Goal: Information Seeking & Learning: Check status

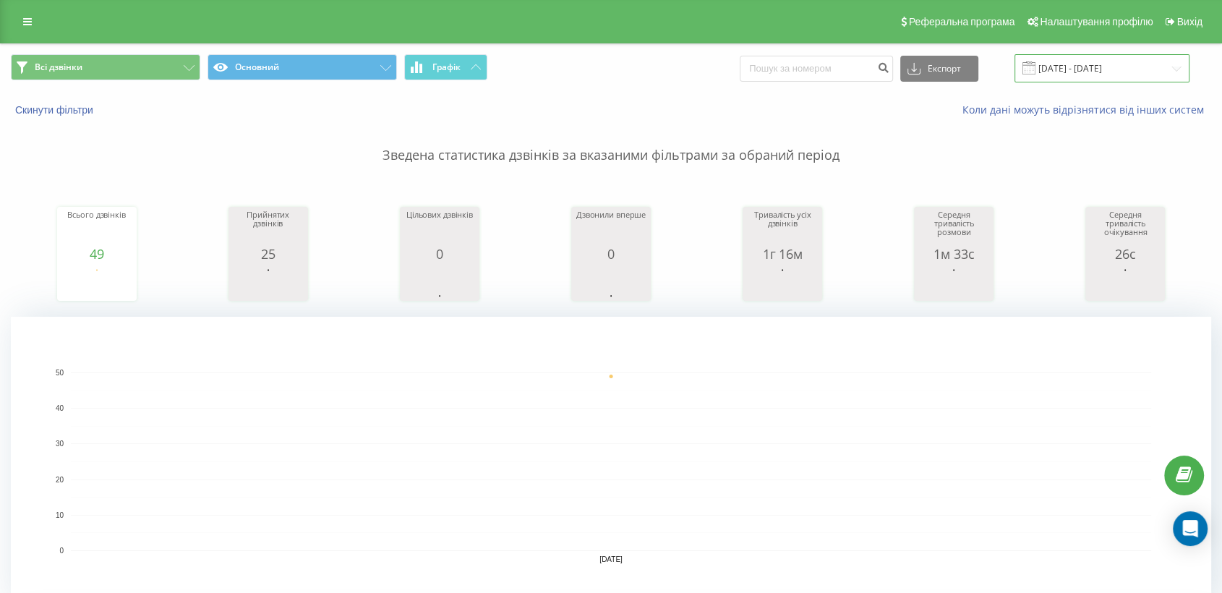
drag, startPoint x: 1080, startPoint y: 71, endPoint x: 1032, endPoint y: 65, distance: 48.1
click at [1079, 71] on input "[DATE] - [DATE]" at bounding box center [1101, 68] width 175 height 28
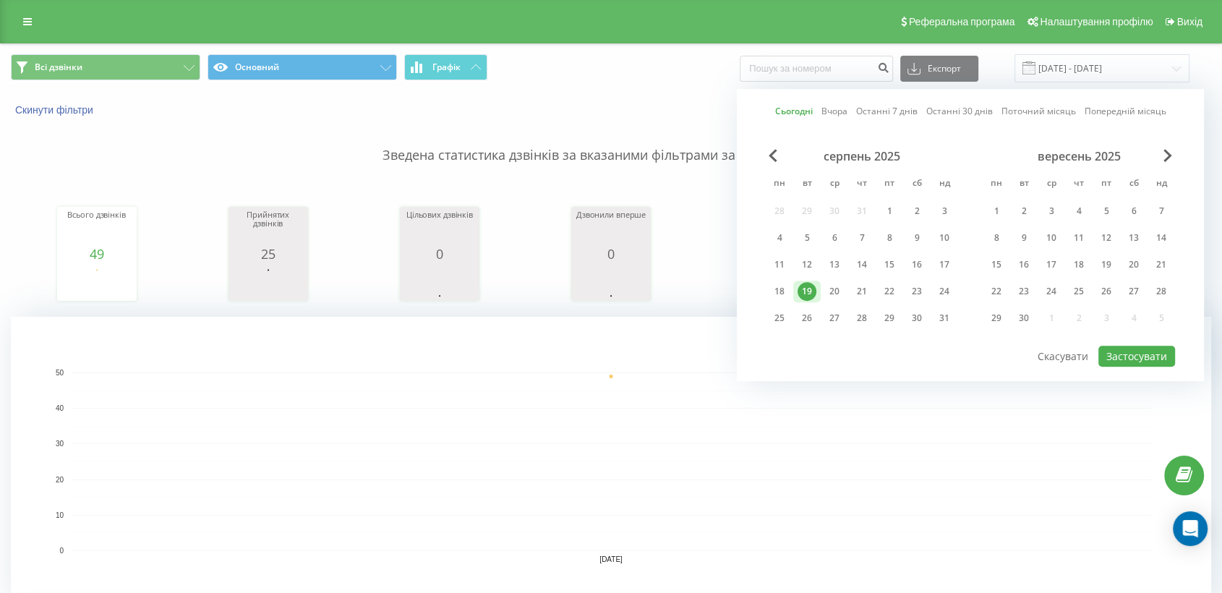
click at [787, 109] on link "Сьогодні" at bounding box center [794, 112] width 38 height 14
click at [1152, 348] on button "Застосувати" at bounding box center [1136, 356] width 77 height 21
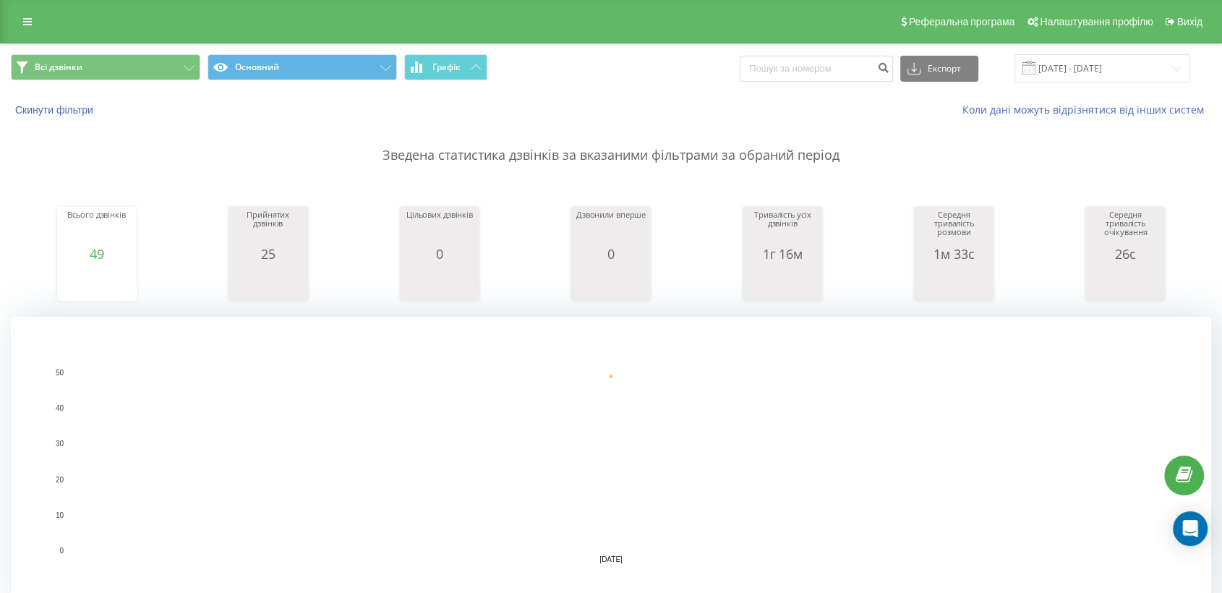
scroll to position [321, 0]
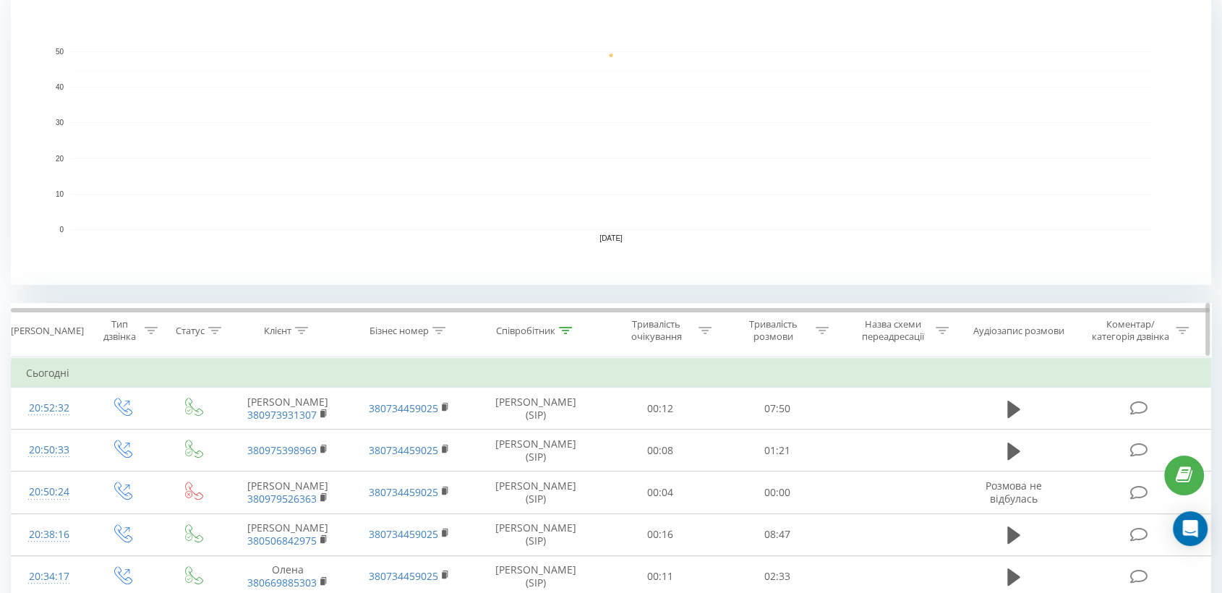
click at [567, 330] on icon at bounding box center [565, 330] width 13 height 7
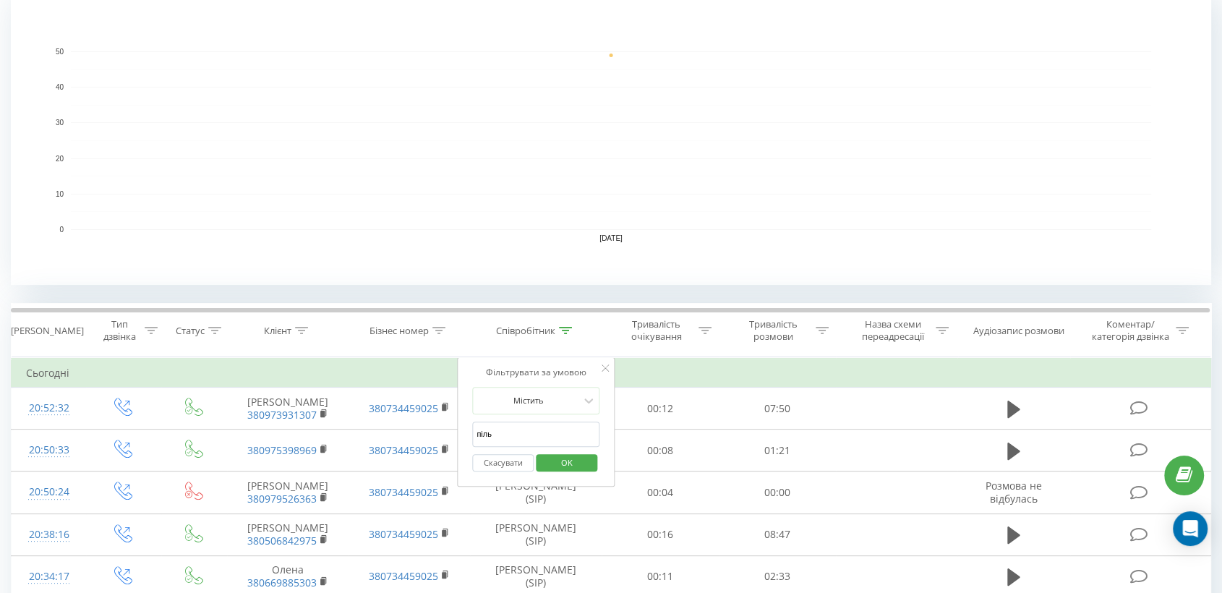
click at [556, 462] on span "OK" at bounding box center [567, 462] width 40 height 22
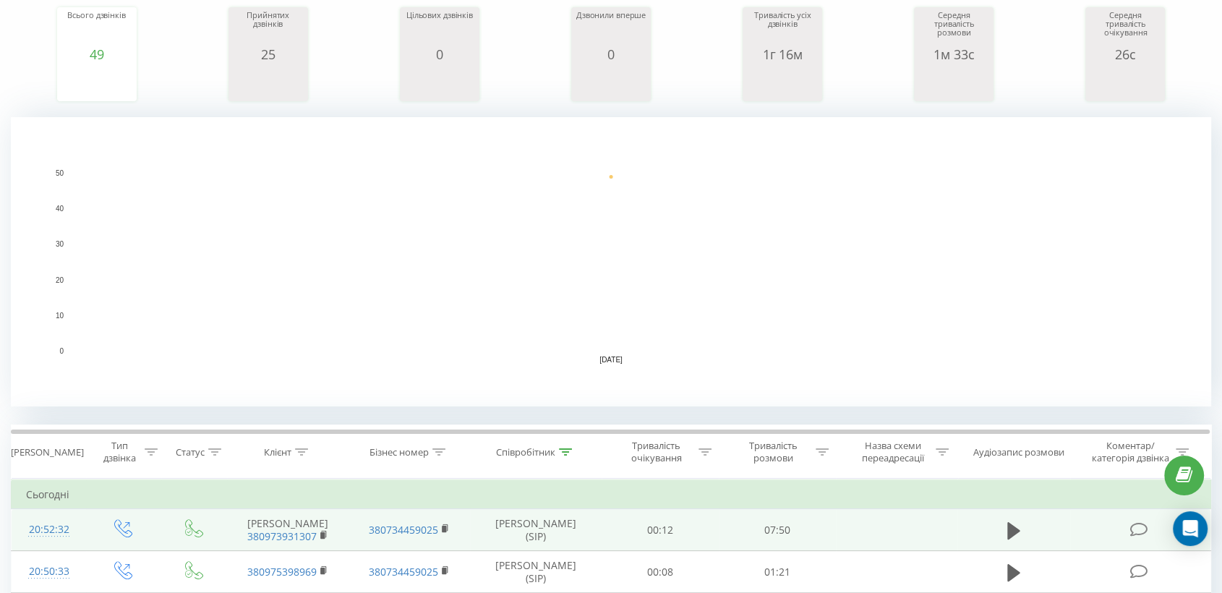
scroll to position [401, 0]
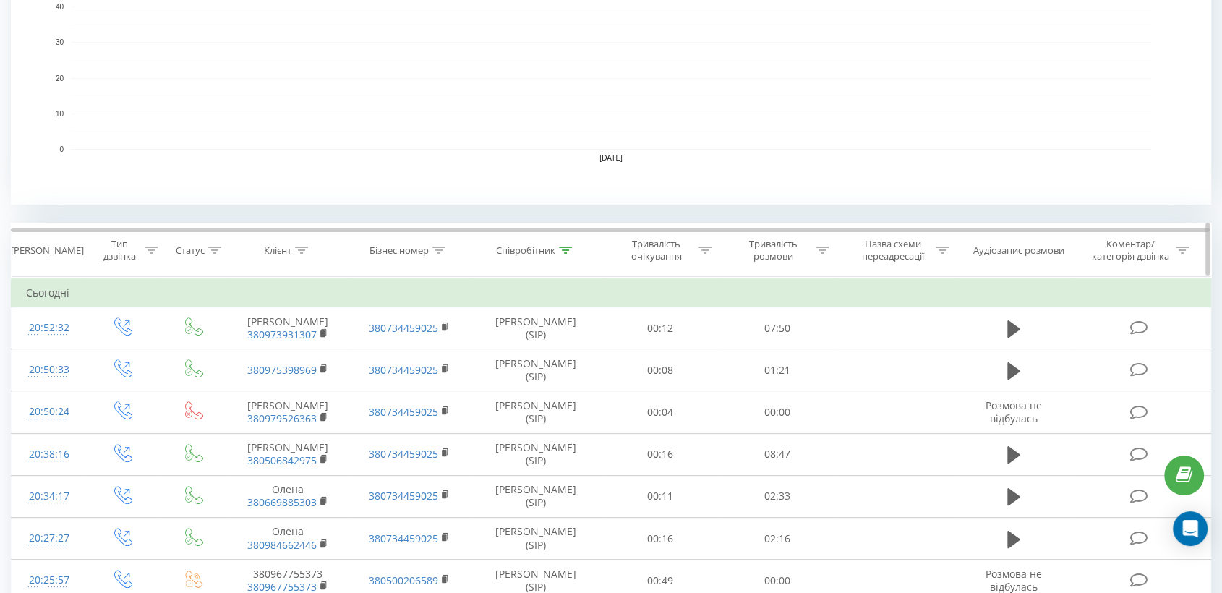
drag, startPoint x: 827, startPoint y: 245, endPoint x: 816, endPoint y: 273, distance: 29.8
click at [827, 244] on div at bounding box center [822, 250] width 13 height 12
click at [767, 323] on div at bounding box center [769, 320] width 103 height 14
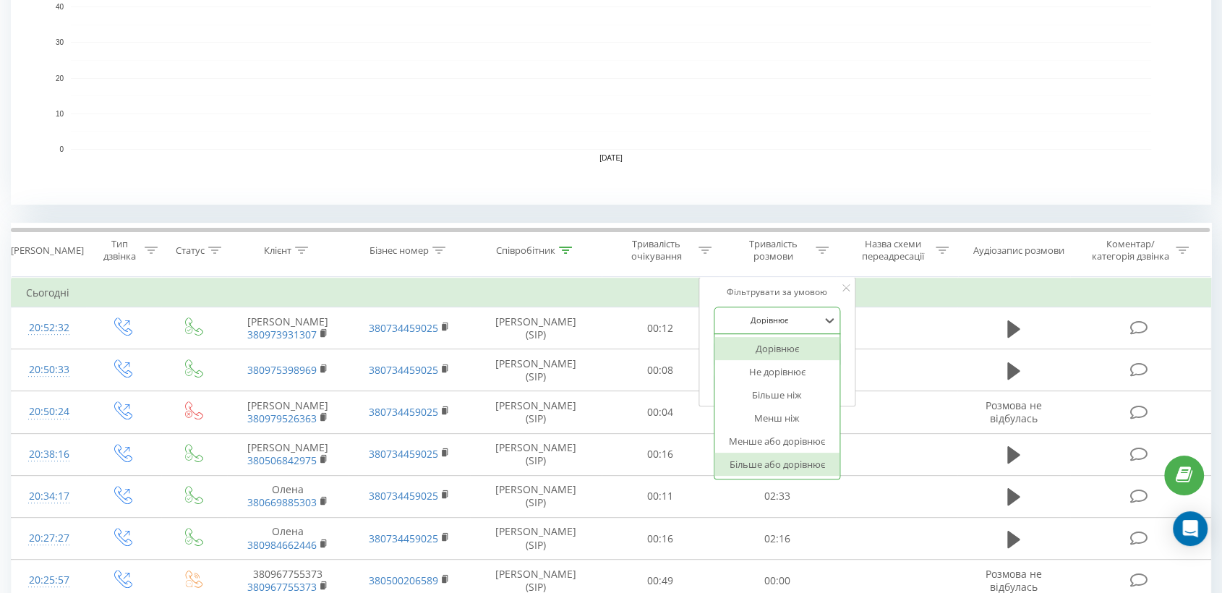
click at [773, 462] on div "Більше або дорівнює" at bounding box center [777, 464] width 126 height 23
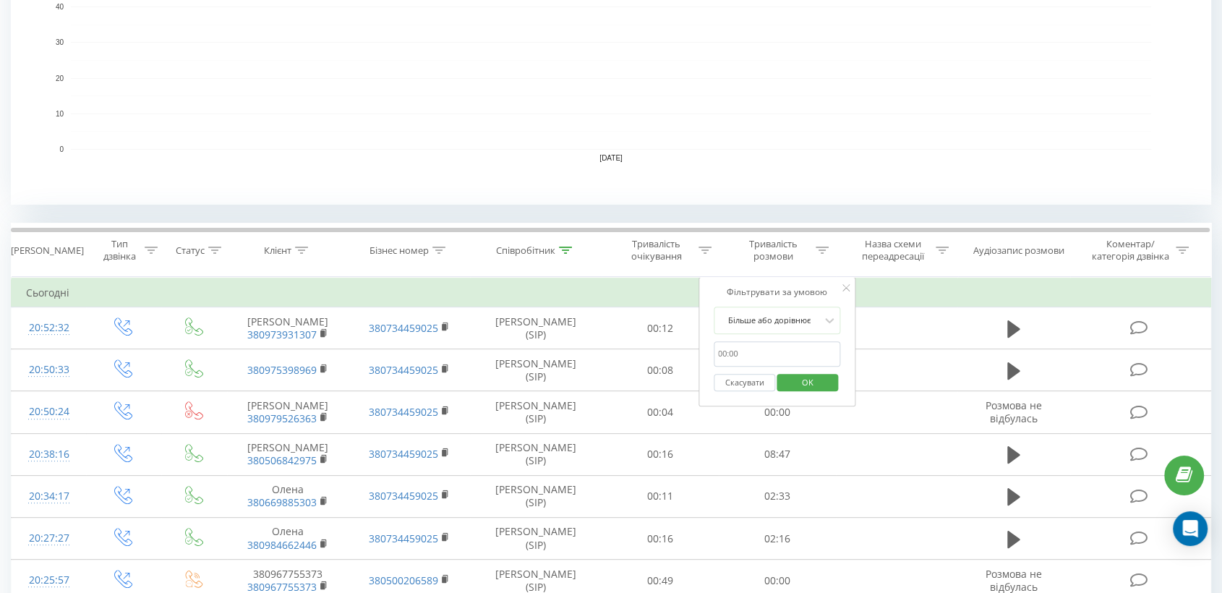
click at [754, 348] on input "text" at bounding box center [777, 353] width 127 height 25
type input "00:30"
click at [813, 383] on span "OK" at bounding box center [807, 382] width 40 height 22
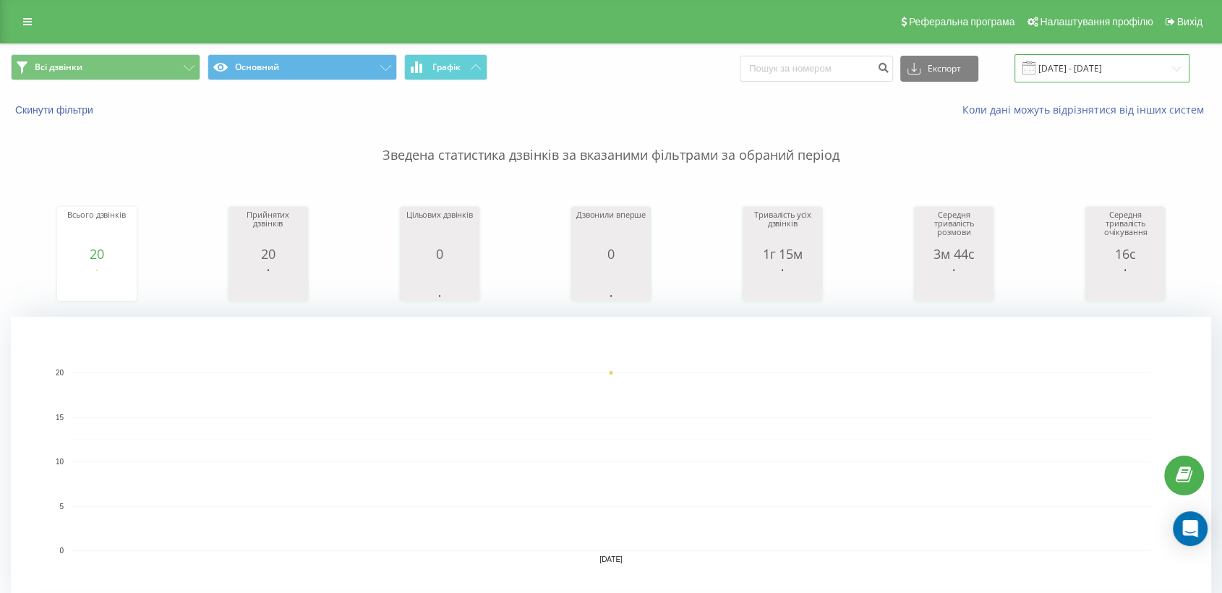
click at [1067, 61] on input "[DATE] - [DATE]" at bounding box center [1101, 68] width 175 height 28
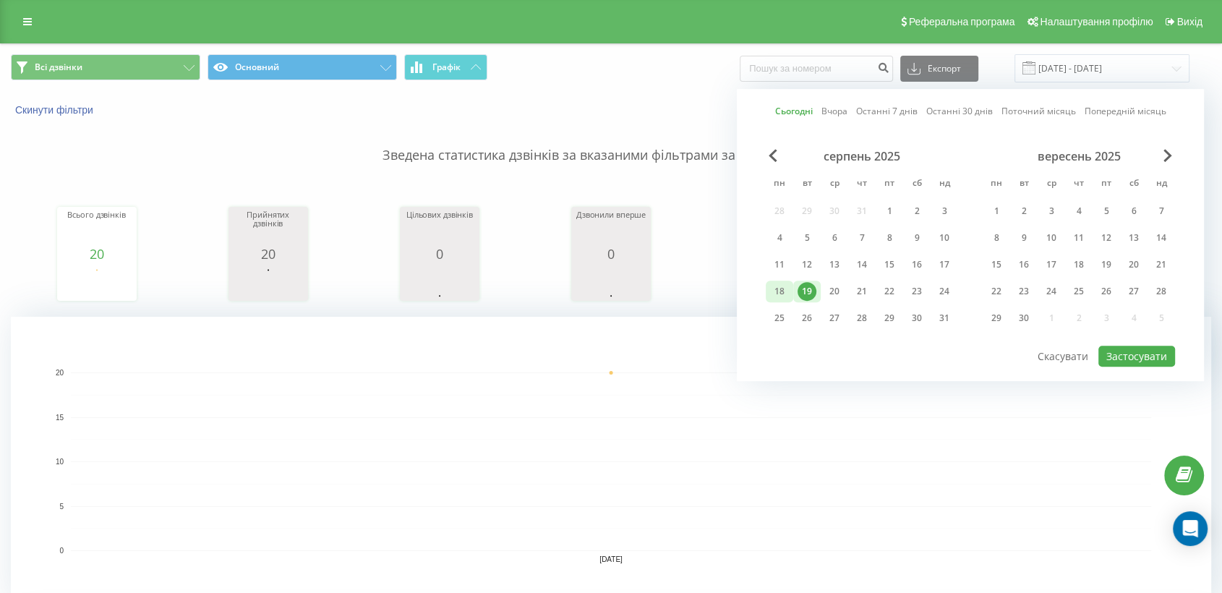
click at [777, 284] on div "18" at bounding box center [779, 291] width 19 height 19
click at [813, 288] on div "19" at bounding box center [806, 291] width 19 height 19
click at [1131, 355] on button "Застосувати" at bounding box center [1136, 356] width 77 height 21
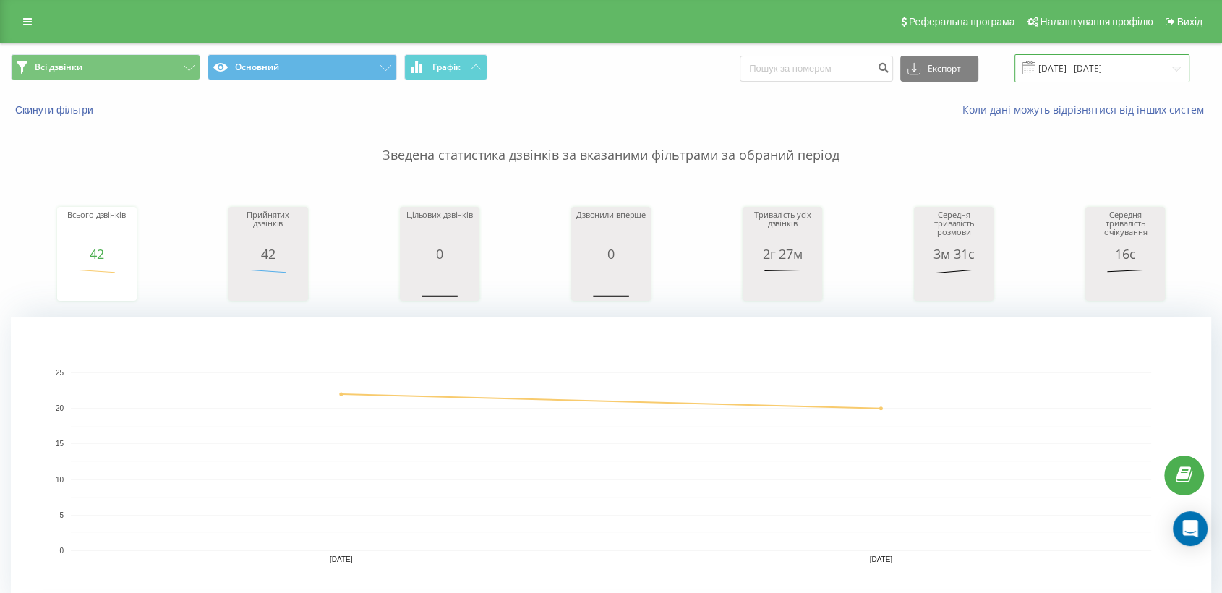
click at [1087, 68] on input "[DATE] - [DATE]" at bounding box center [1101, 68] width 175 height 28
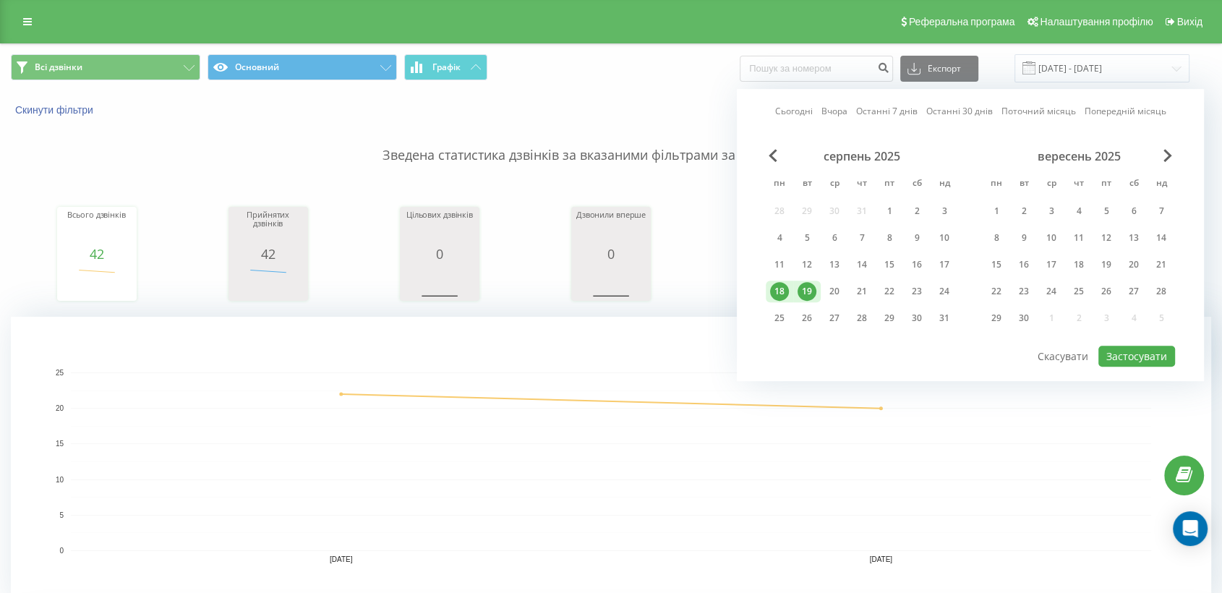
click at [795, 114] on link "Сьогодні" at bounding box center [794, 112] width 38 height 14
click at [1117, 348] on button "Застосувати" at bounding box center [1136, 356] width 77 height 21
type input "[DATE] - [DATE]"
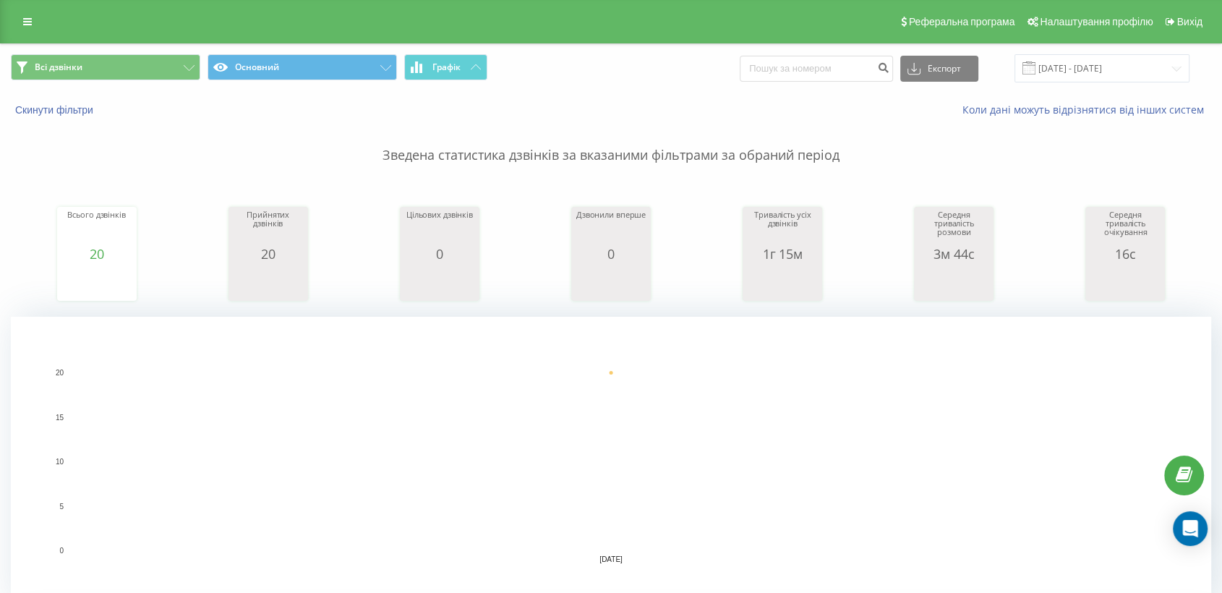
scroll to position [321, 0]
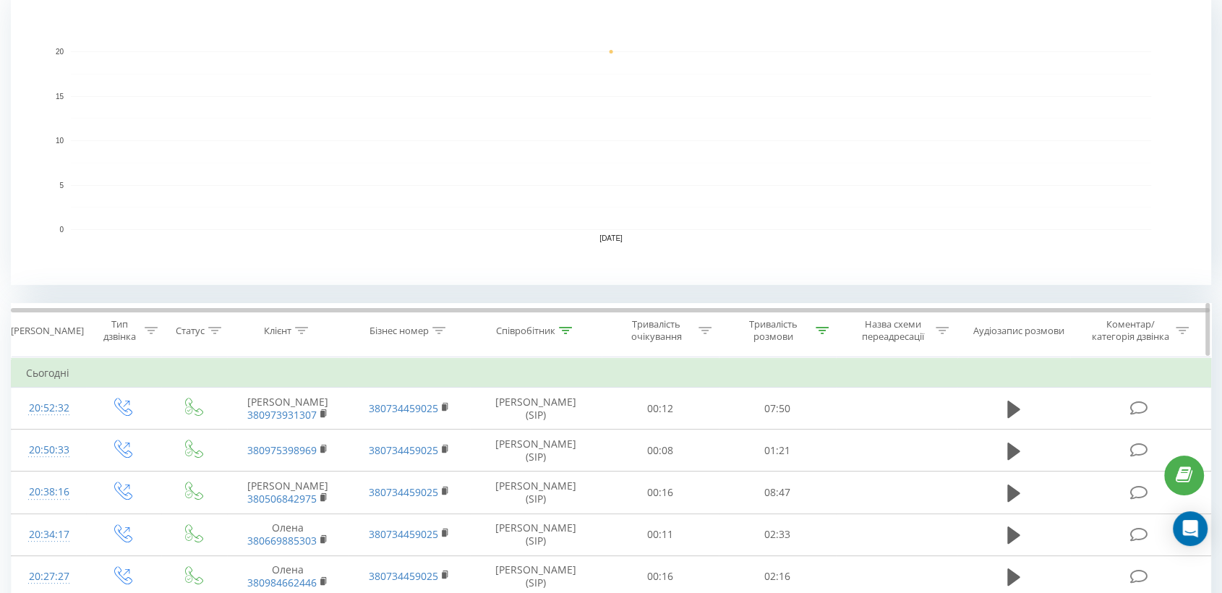
click at [572, 330] on icon at bounding box center [565, 330] width 13 height 7
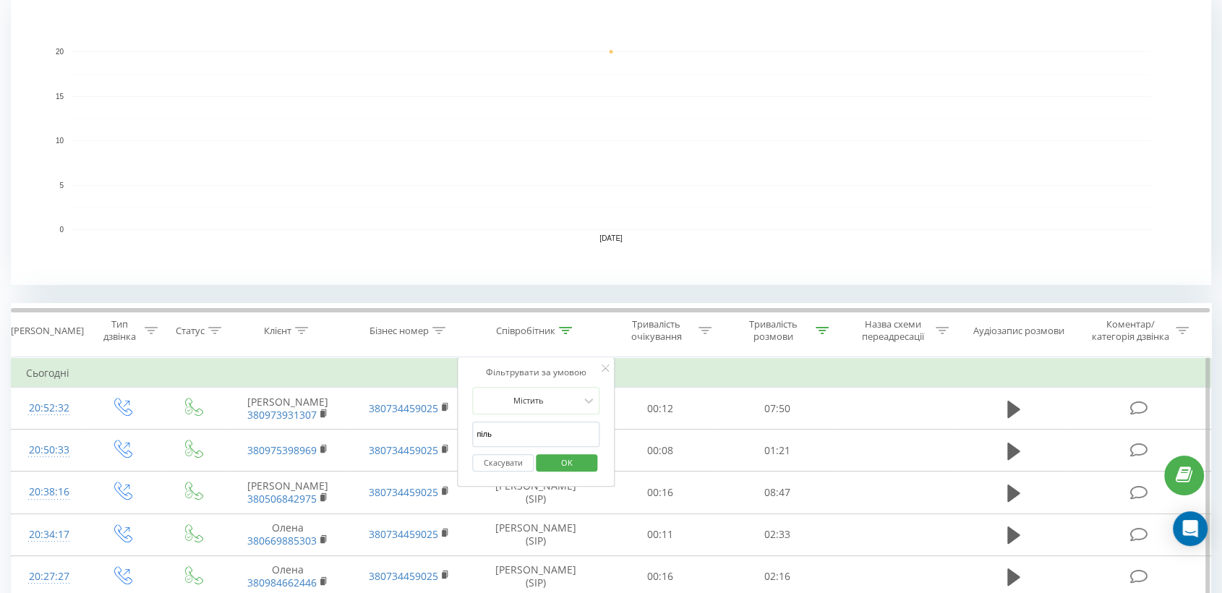
click at [503, 429] on input "піль" at bounding box center [535, 434] width 127 height 25
click at [568, 459] on span "OK" at bounding box center [567, 462] width 40 height 22
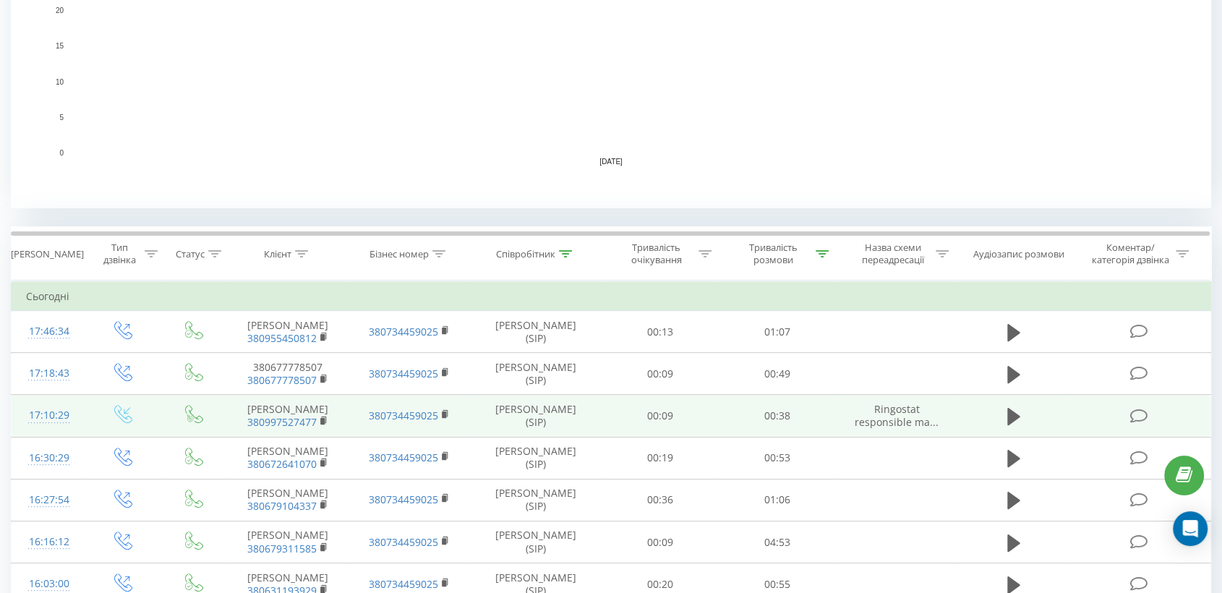
scroll to position [401, 0]
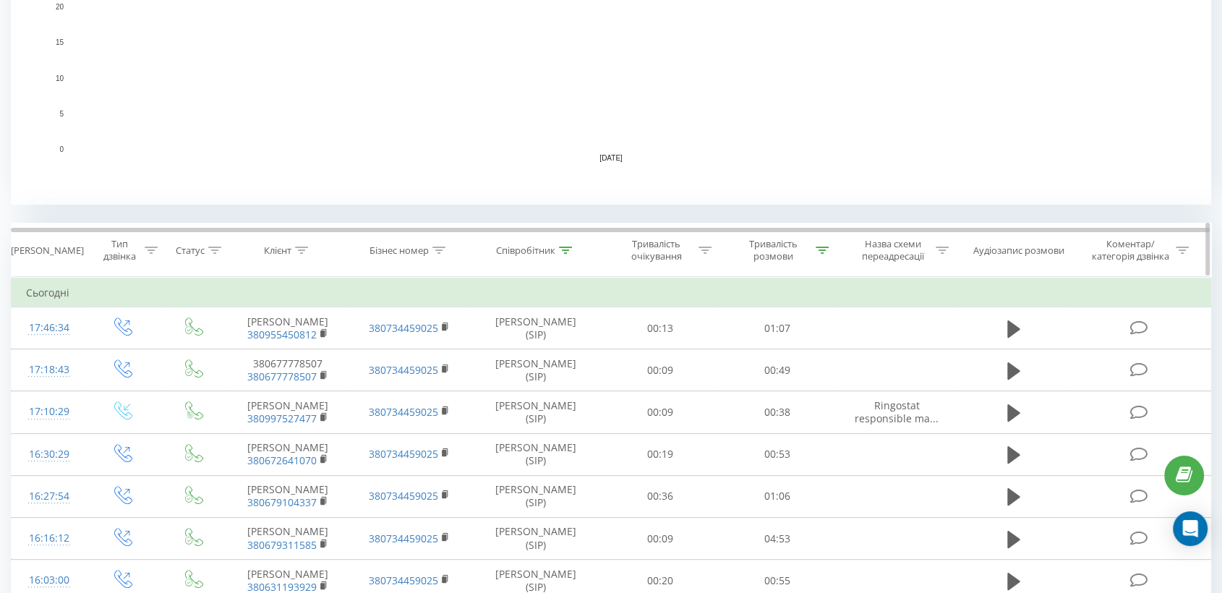
click at [561, 250] on icon at bounding box center [565, 250] width 13 height 7
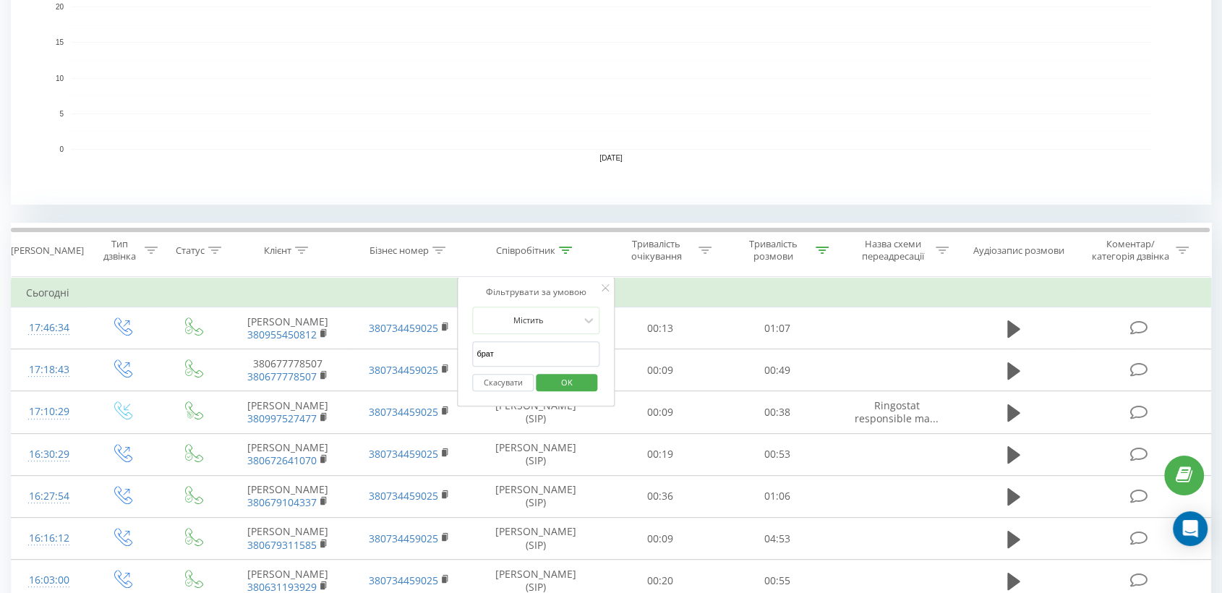
drag, startPoint x: 492, startPoint y: 354, endPoint x: 471, endPoint y: 354, distance: 21.7
click at [475, 354] on input "брат" at bounding box center [535, 353] width 127 height 25
click at [561, 377] on span "OK" at bounding box center [567, 382] width 40 height 22
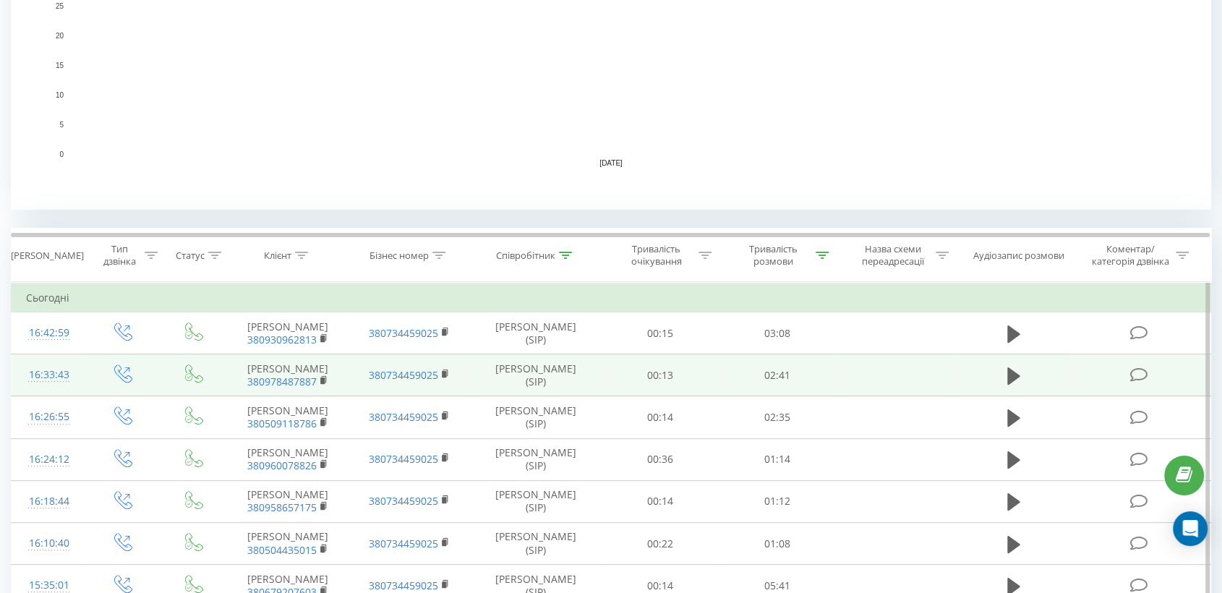
scroll to position [401, 0]
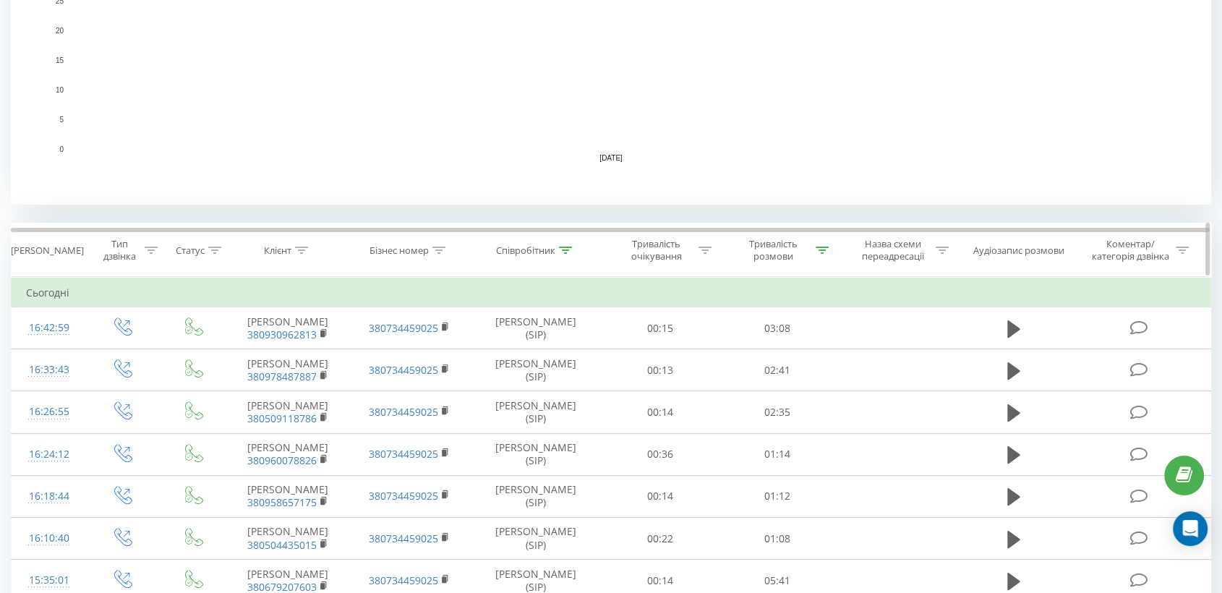
click at [560, 249] on icon at bounding box center [565, 250] width 13 height 7
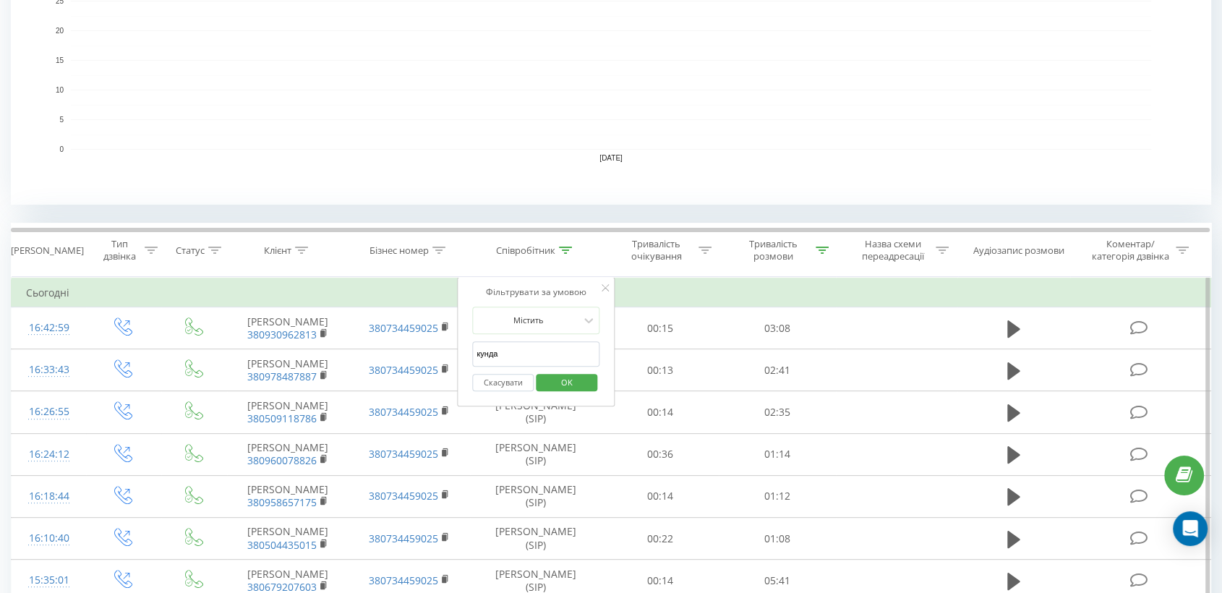
click at [500, 354] on input "кунда" at bounding box center [535, 353] width 127 height 25
type input "ГРОЗ"
click at [570, 377] on span "OK" at bounding box center [567, 382] width 40 height 22
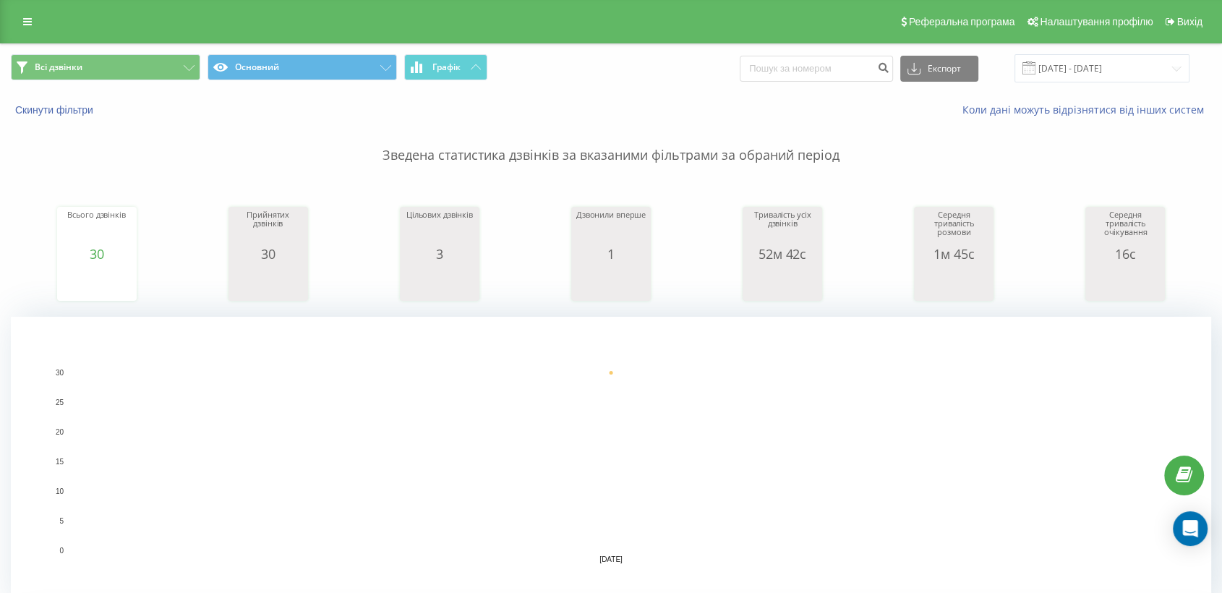
scroll to position [321, 0]
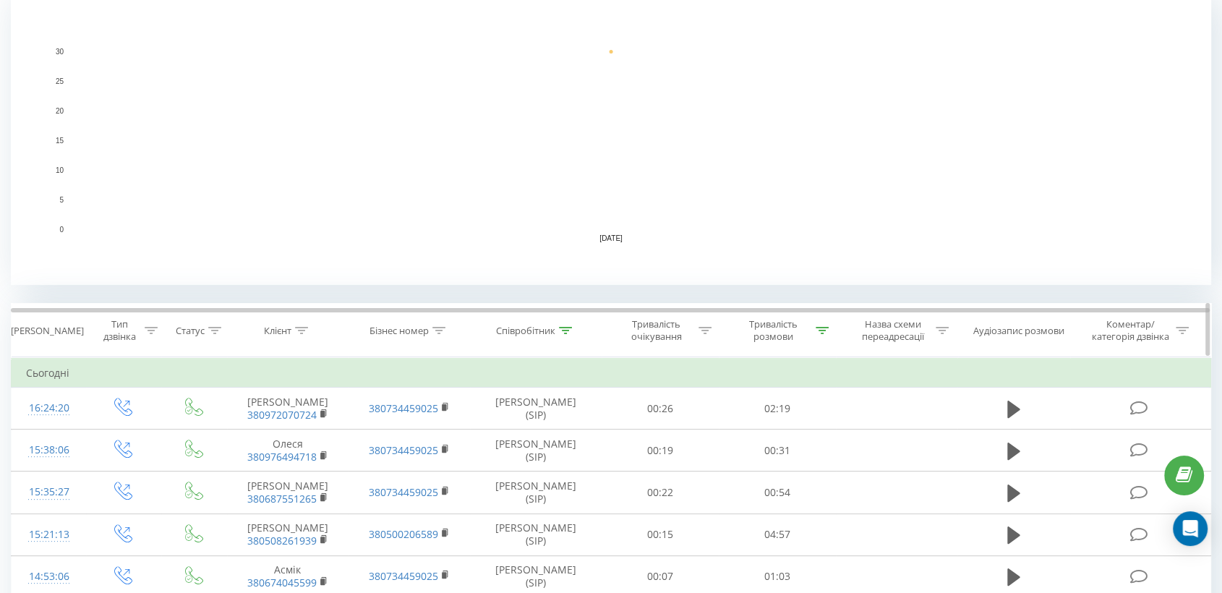
click at [569, 332] on icon at bounding box center [565, 330] width 13 height 7
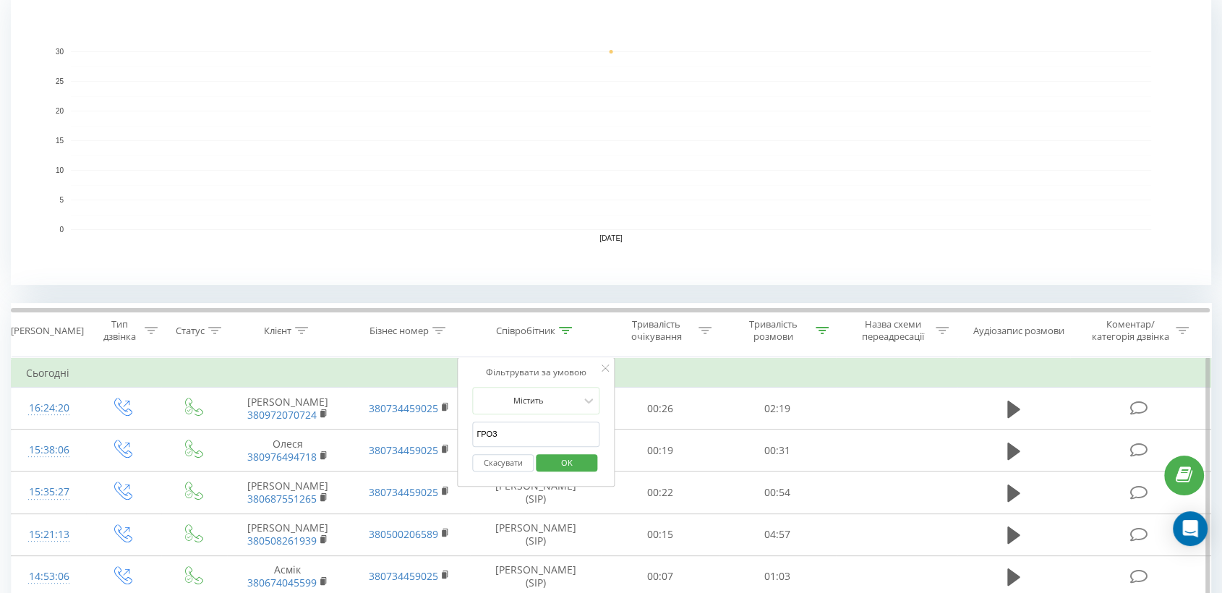
click at [521, 435] on input "ГРОЗ" at bounding box center [535, 434] width 127 height 25
click at [560, 456] on span "OK" at bounding box center [567, 462] width 40 height 22
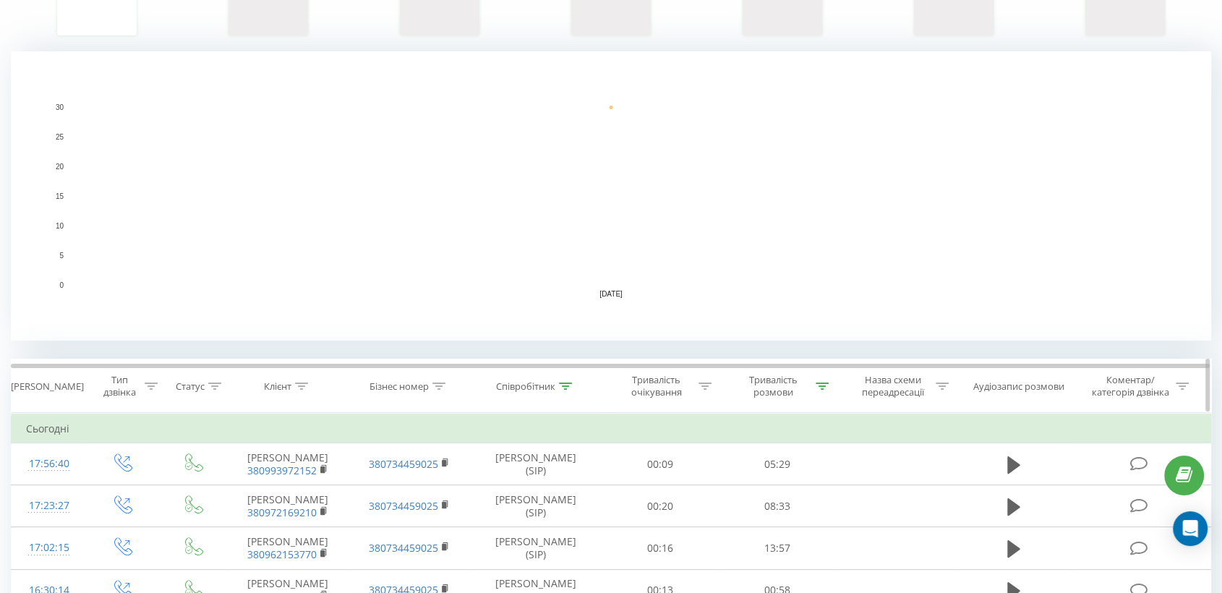
scroll to position [321, 0]
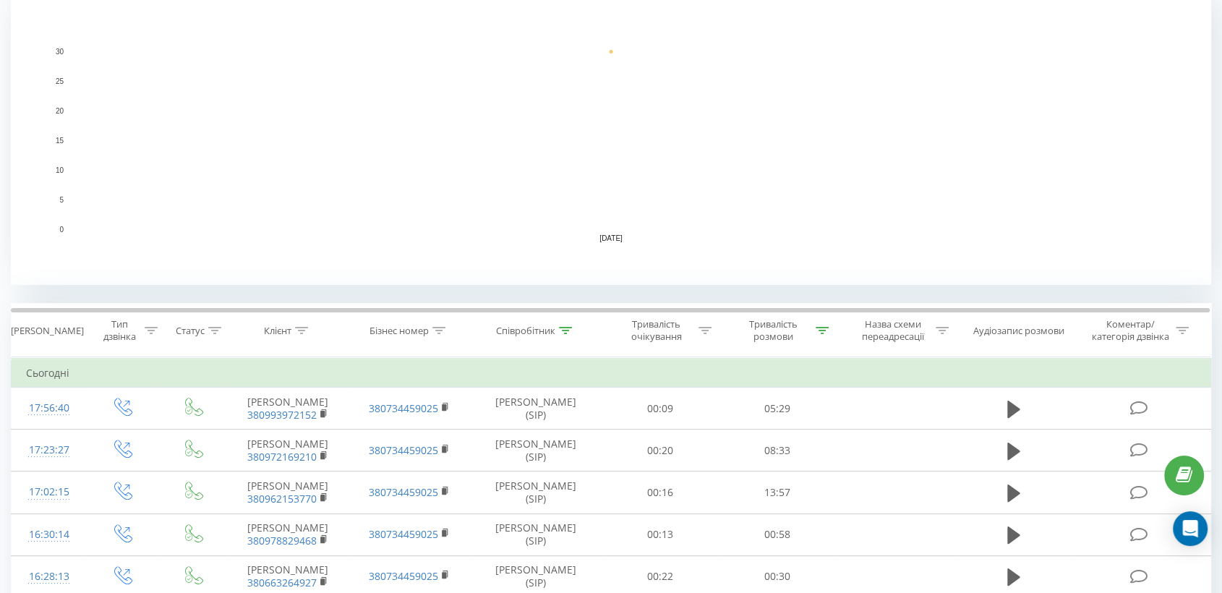
drag, startPoint x: 563, startPoint y: 325, endPoint x: 544, endPoint y: 378, distance: 56.3
click at [564, 327] on icon at bounding box center [565, 330] width 13 height 7
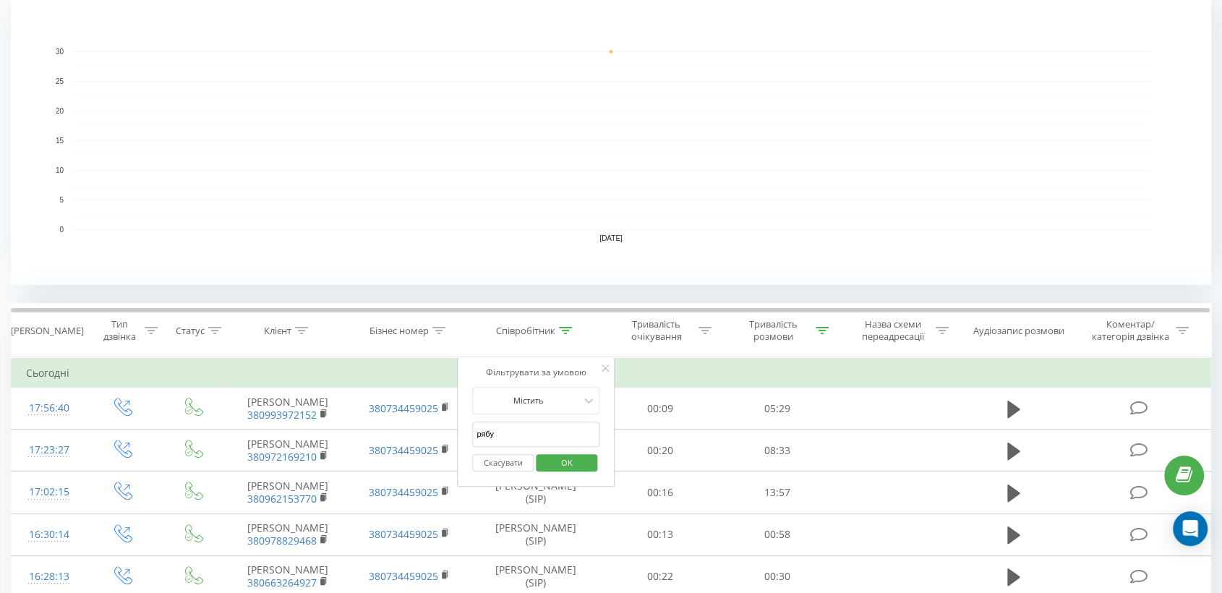
click at [514, 431] on input "рябу" at bounding box center [535, 434] width 127 height 25
click at [575, 463] on span "OK" at bounding box center [567, 462] width 40 height 22
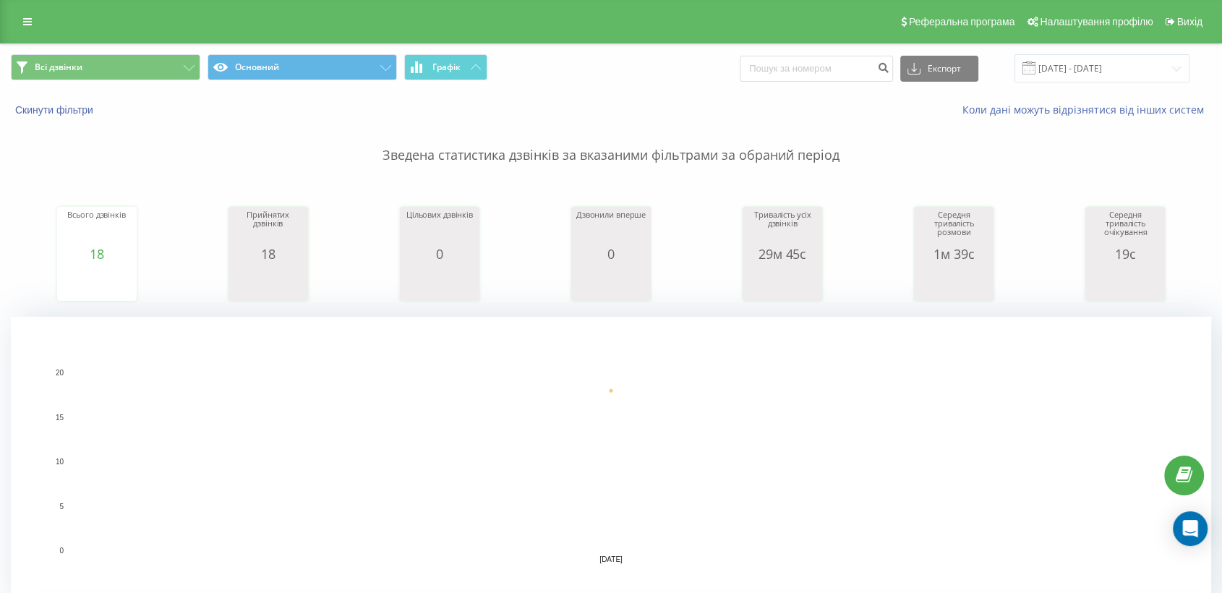
scroll to position [241, 0]
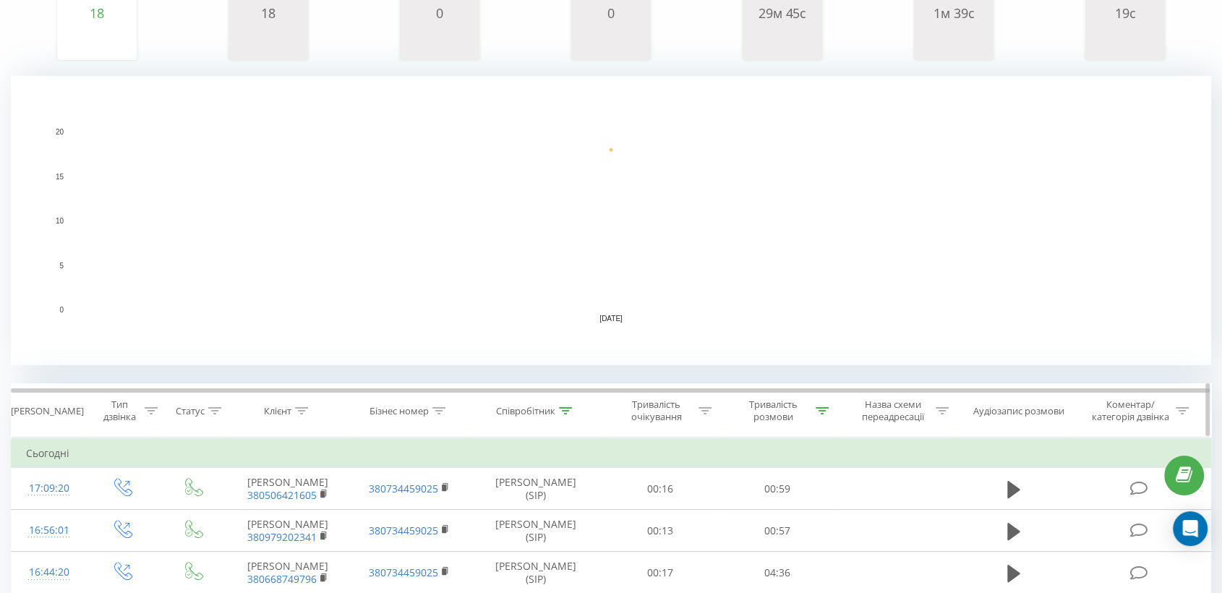
drag, startPoint x: 563, startPoint y: 412, endPoint x: 533, endPoint y: 435, distance: 37.2
click at [564, 412] on icon at bounding box center [565, 410] width 13 height 7
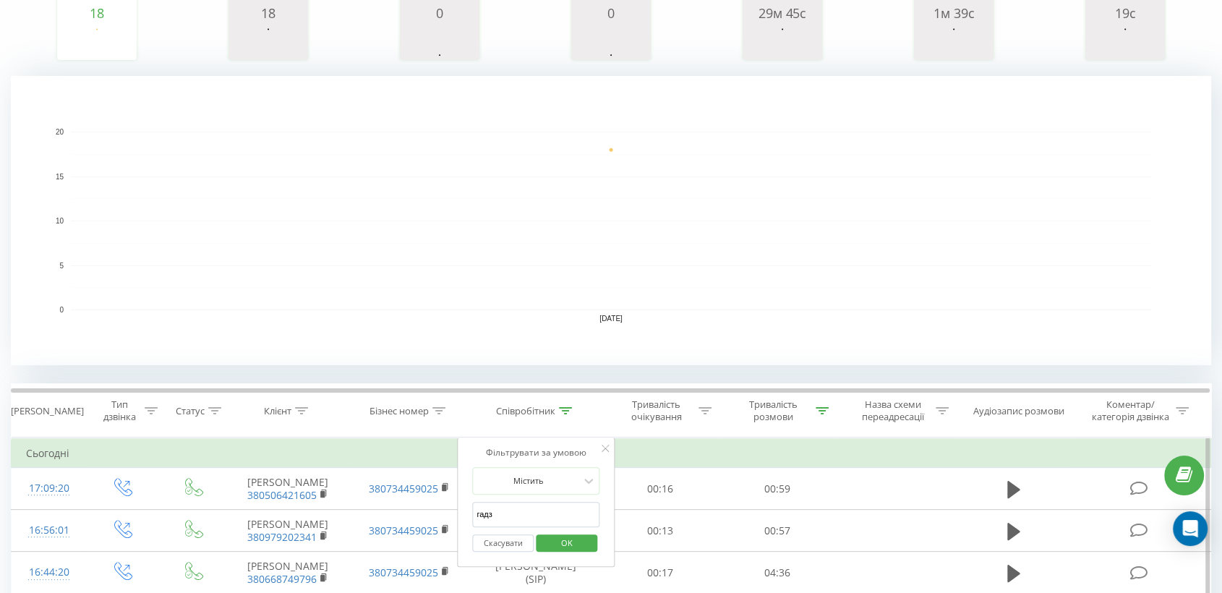
click at [492, 510] on input "гадз" at bounding box center [535, 514] width 127 height 25
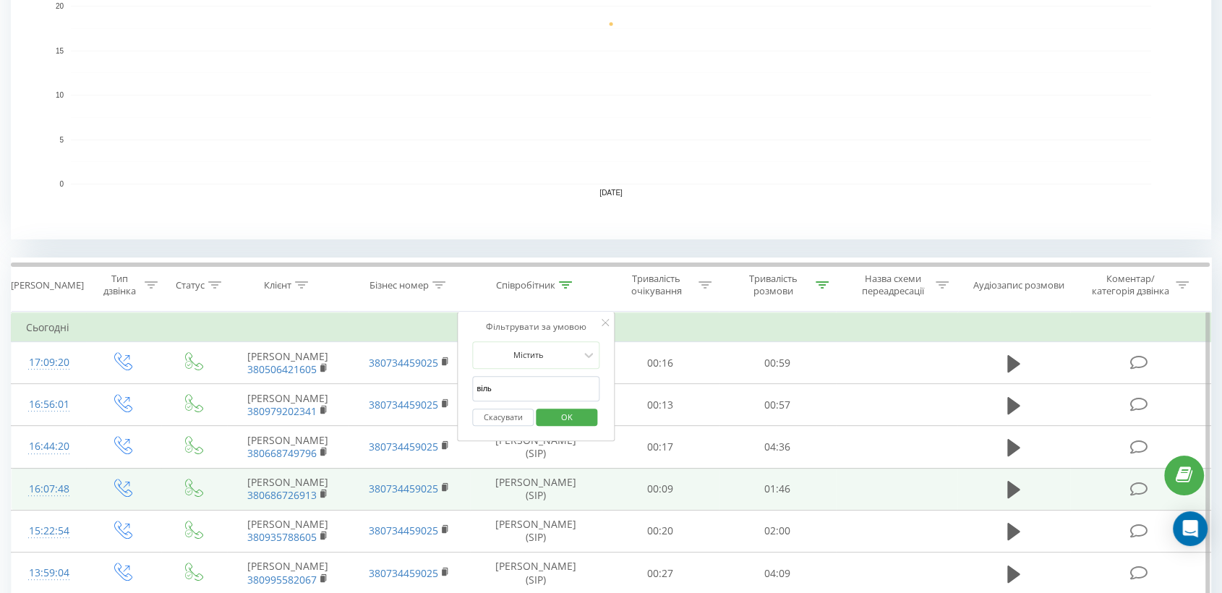
scroll to position [401, 0]
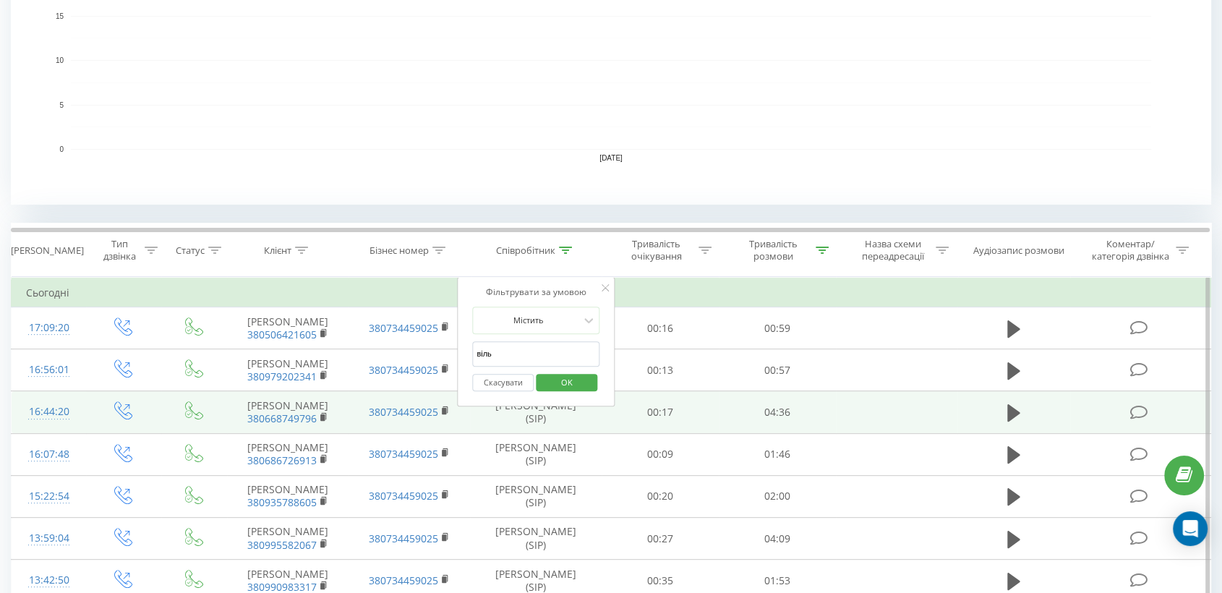
click at [1033, 416] on td at bounding box center [1013, 412] width 112 height 42
click at [1018, 419] on icon at bounding box center [1013, 413] width 13 height 20
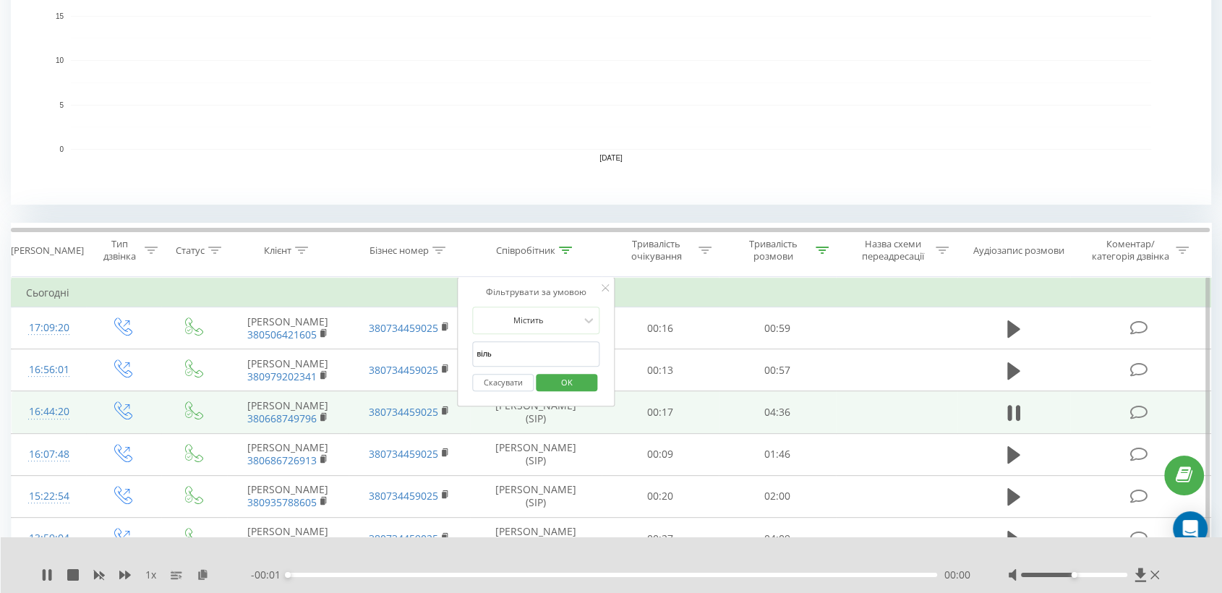
click at [516, 341] on input "віль" at bounding box center [535, 353] width 127 height 25
click at [515, 343] on input "віль" at bounding box center [535, 353] width 127 height 25
type input "піль"
click at [552, 368] on div "Скасувати OK" at bounding box center [535, 383] width 127 height 33
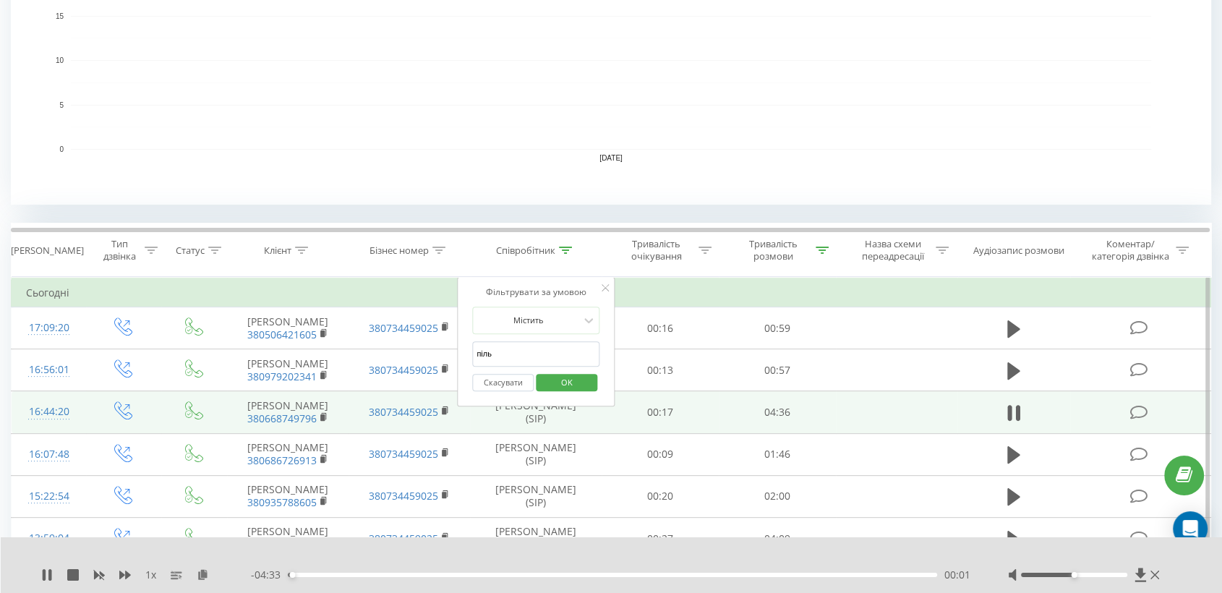
click at [564, 379] on span "OK" at bounding box center [567, 382] width 40 height 22
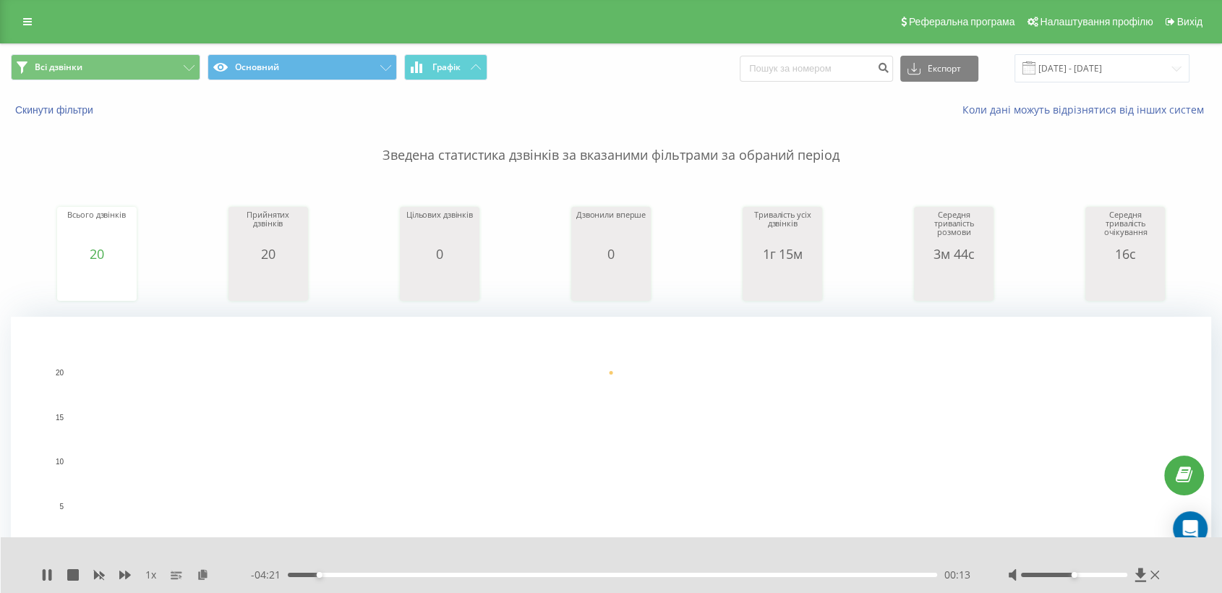
click at [288, 570] on div "- 04:21 00:13 00:13" at bounding box center [611, 575] width 721 height 14
click at [289, 574] on div "00:13" at bounding box center [612, 575] width 649 height 4
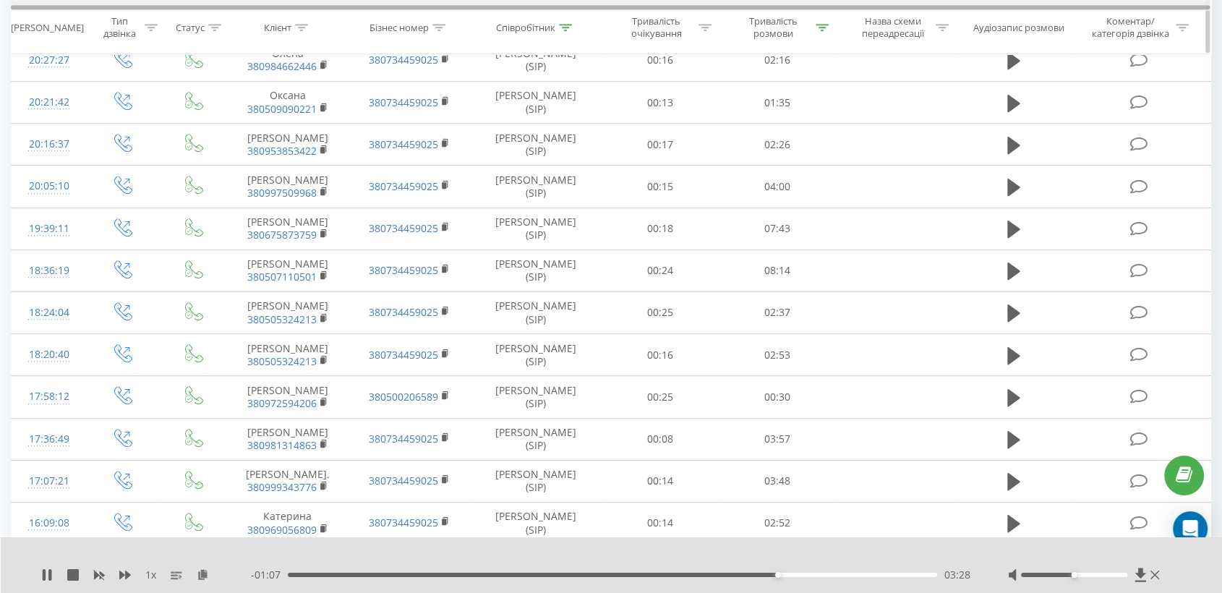
scroll to position [788, 0]
